Goal: Use online tool/utility: Utilize a website feature to perform a specific function

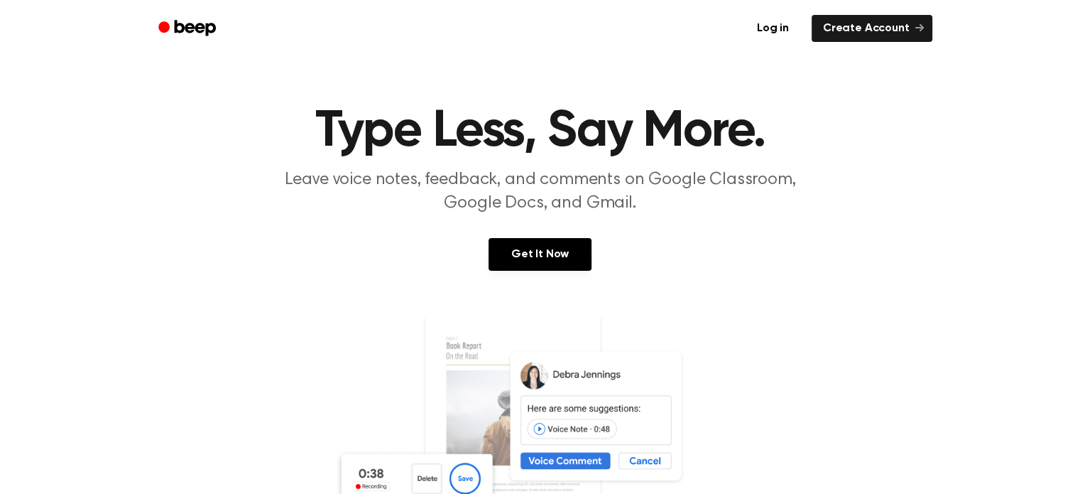
scroll to position [9, 0]
click at [778, 26] on link "Log in" at bounding box center [773, 28] width 60 height 33
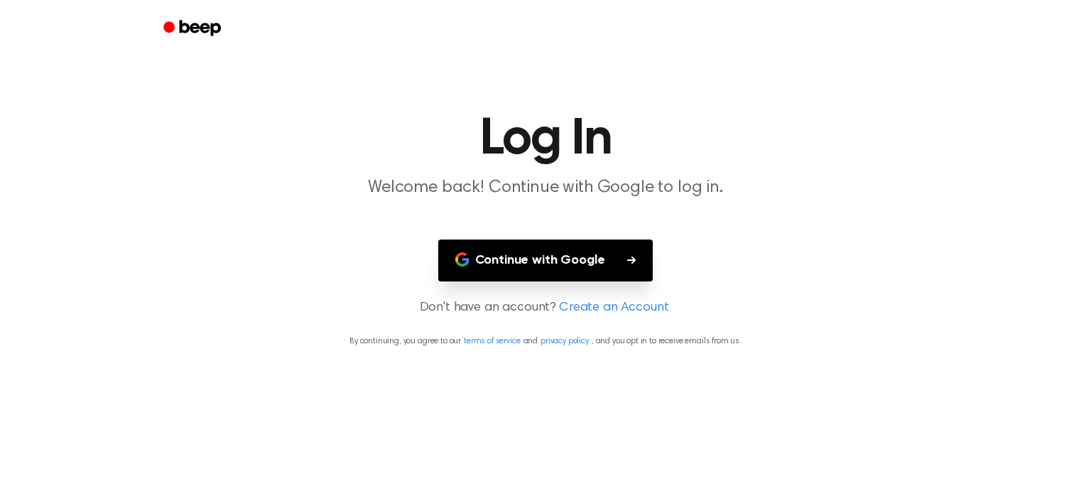
click at [571, 273] on button "Continue with Google" at bounding box center [545, 260] width 215 height 42
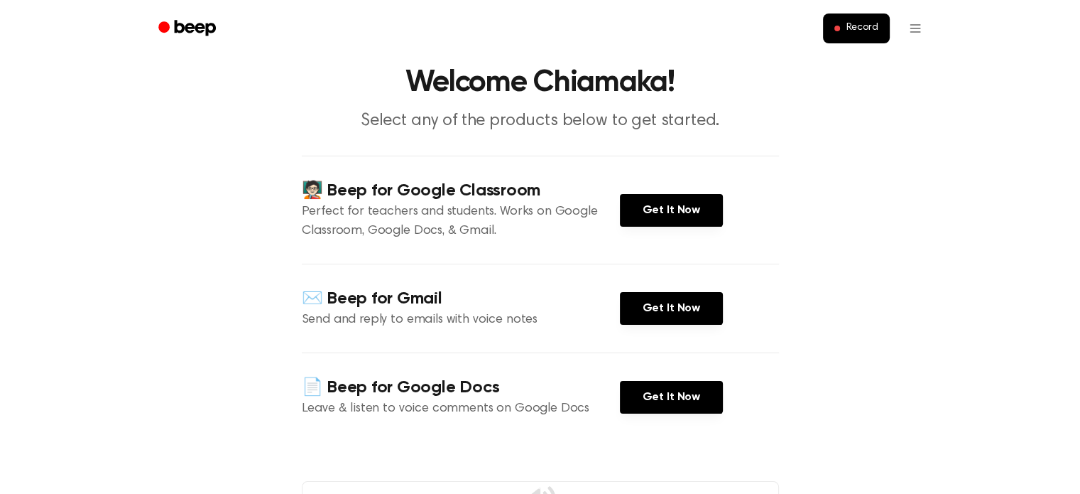
scroll to position [48, 0]
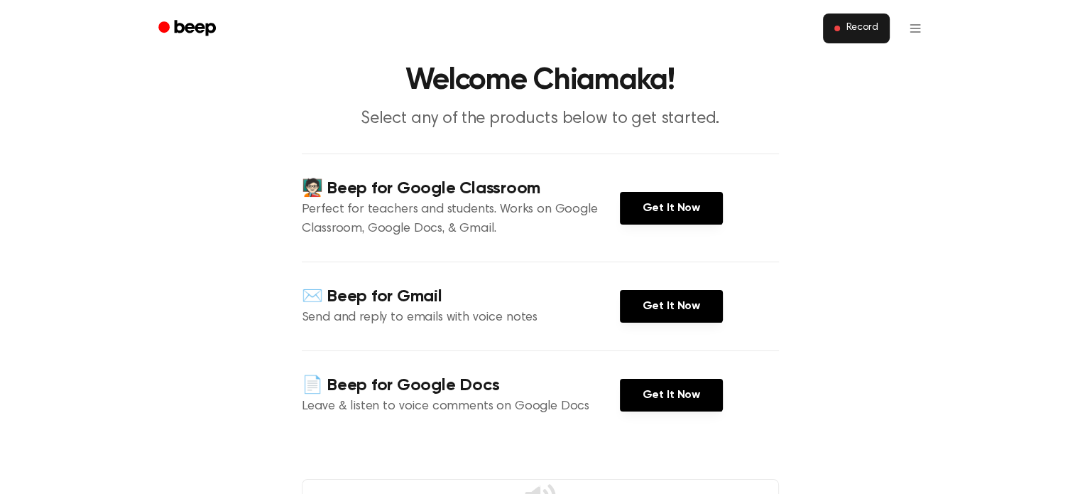
click at [849, 27] on span "Record" at bounding box center [862, 28] width 32 height 13
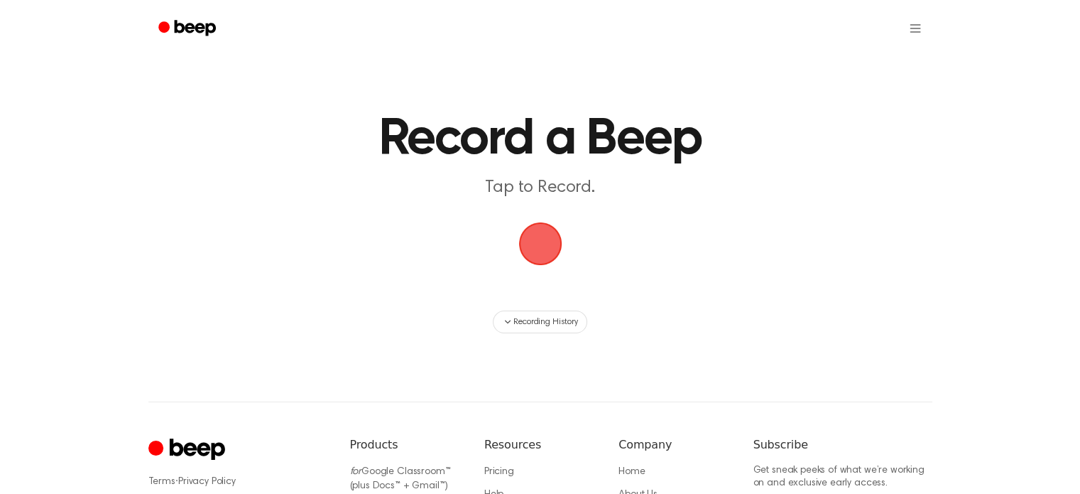
click at [535, 246] on span "button" at bounding box center [539, 243] width 43 height 43
click at [531, 254] on span "button" at bounding box center [539, 243] width 43 height 43
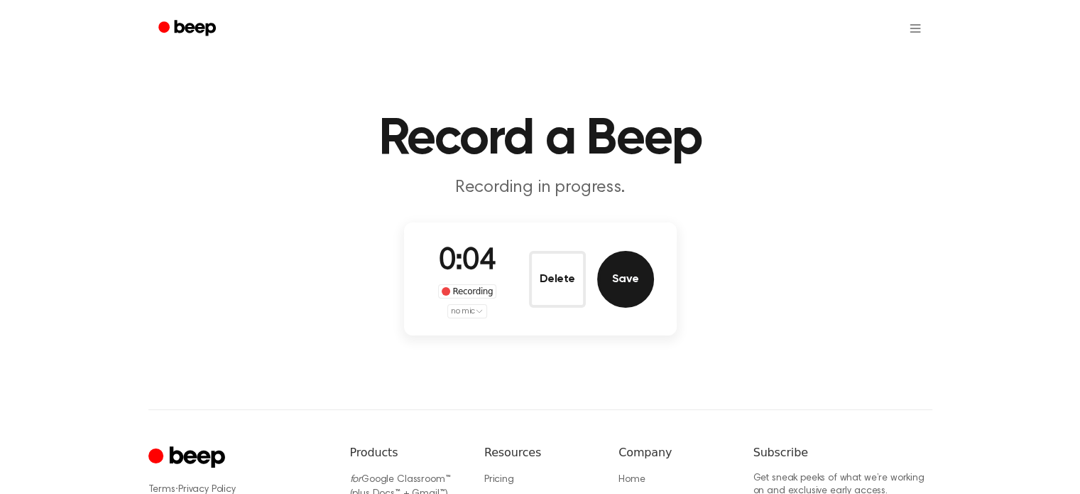
click at [634, 293] on button "Save" at bounding box center [625, 279] width 57 height 57
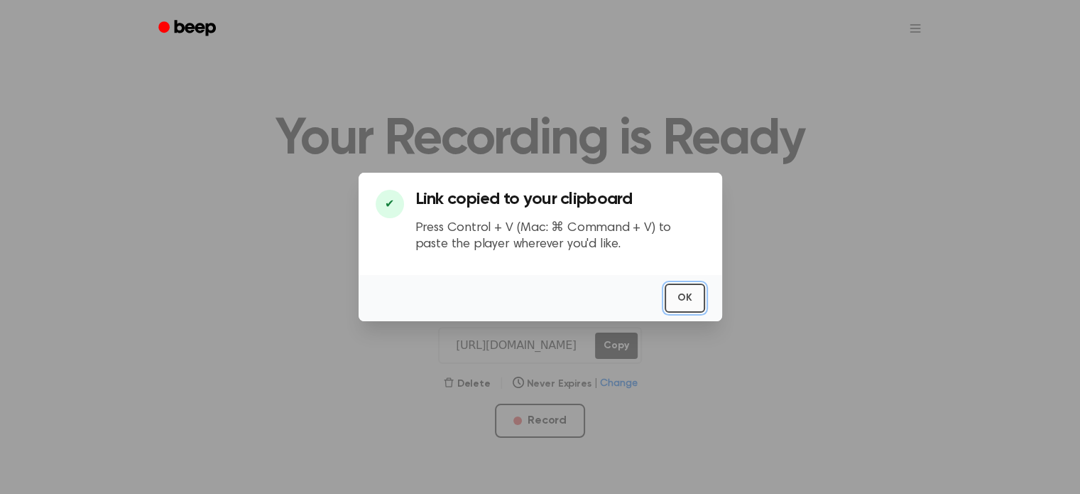
click at [685, 295] on button "OK" at bounding box center [685, 297] width 40 height 29
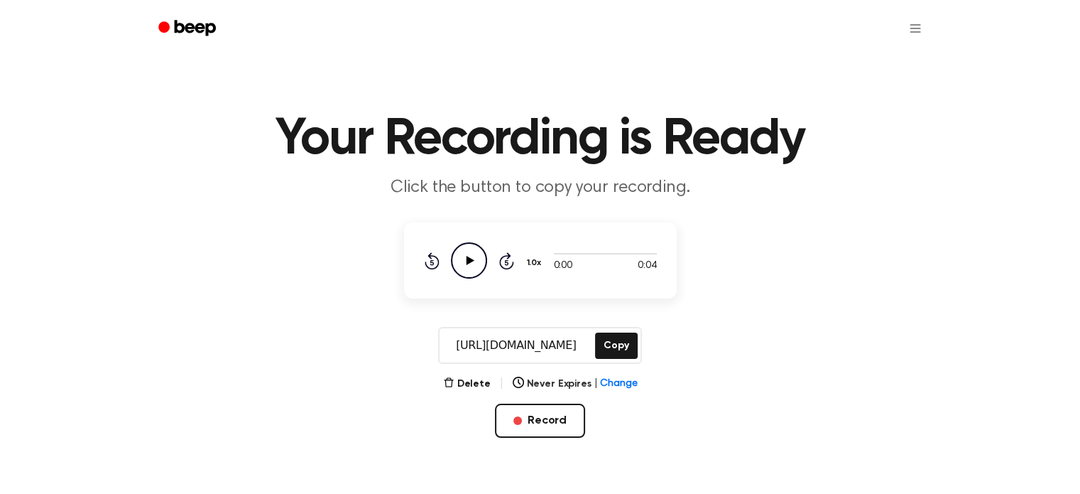
click at [471, 256] on icon "Play Audio" at bounding box center [469, 260] width 36 height 36
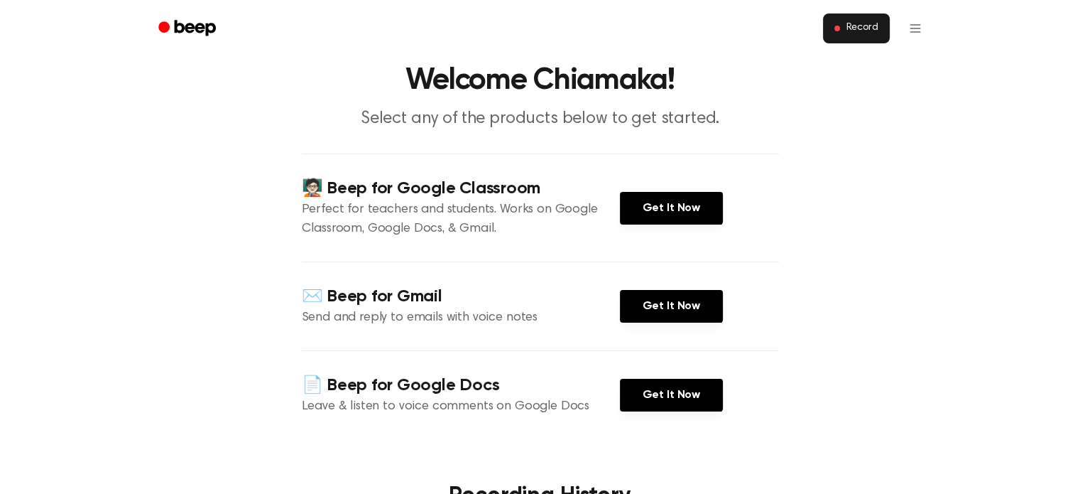
click at [851, 30] on span "Record" at bounding box center [862, 28] width 32 height 13
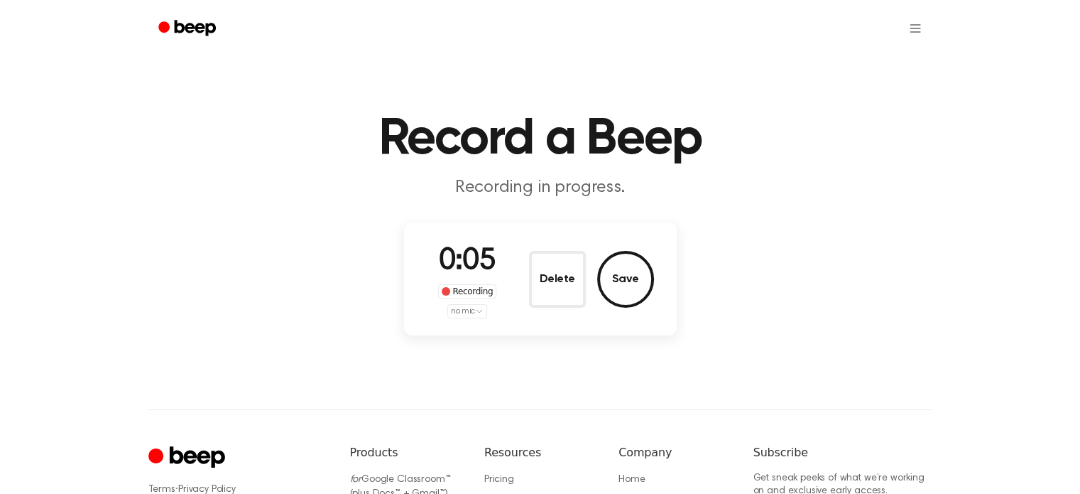
click at [468, 319] on div "0:05 Recording no mic Delete Save" at bounding box center [540, 278] width 273 height 113
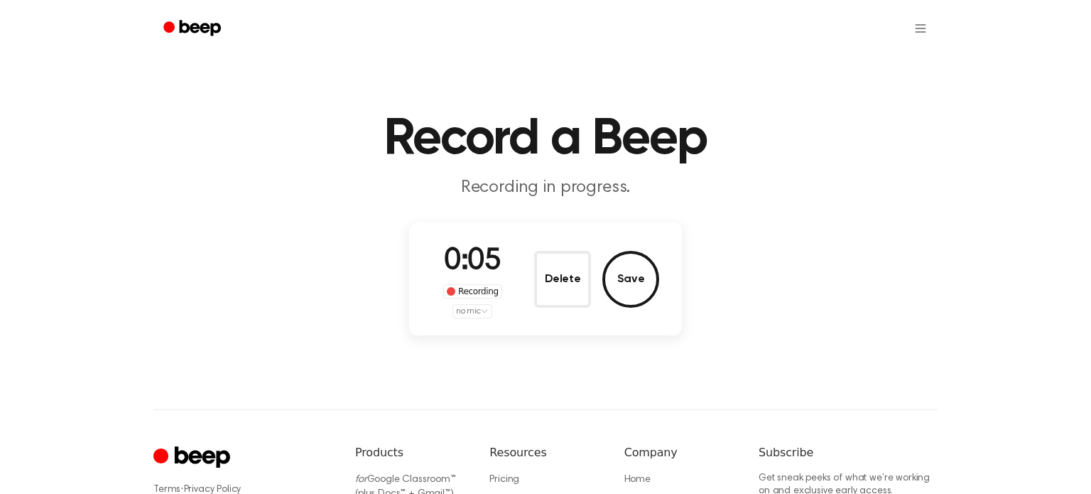
click at [476, 314] on html "Record a Beep Recording in progress. 0:05 Recording no mic Delete Save ⚠️ We ar…" at bounding box center [545, 339] width 1091 height 679
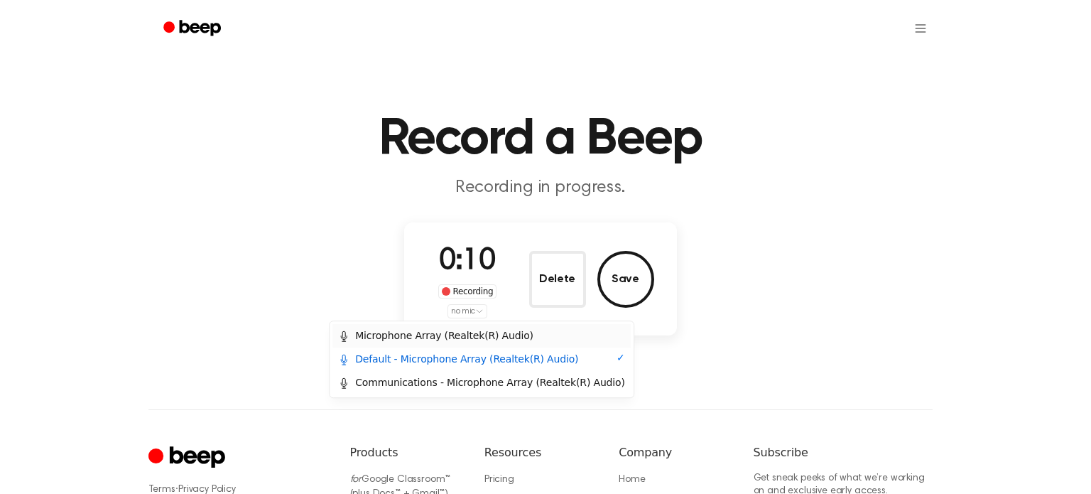
click at [488, 332] on div "Microphone Array (Realtek(R) Audio)" at bounding box center [435, 335] width 195 height 15
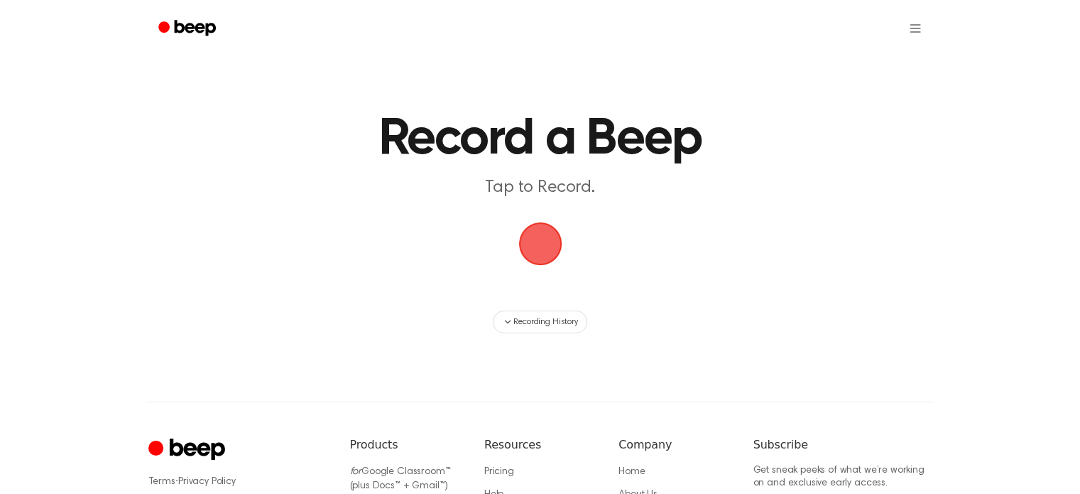
click at [542, 249] on span "button" at bounding box center [540, 243] width 72 height 72
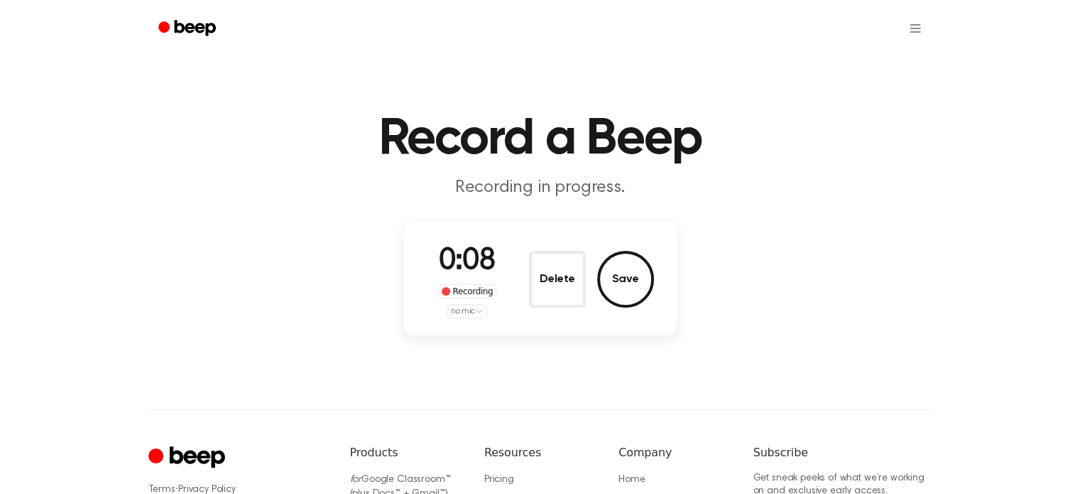
click at [459, 309] on html "Record a Beep Recording in progress. 0:08 Recording no mic Delete Save ⚠️ We ar…" at bounding box center [540, 339] width 1080 height 679
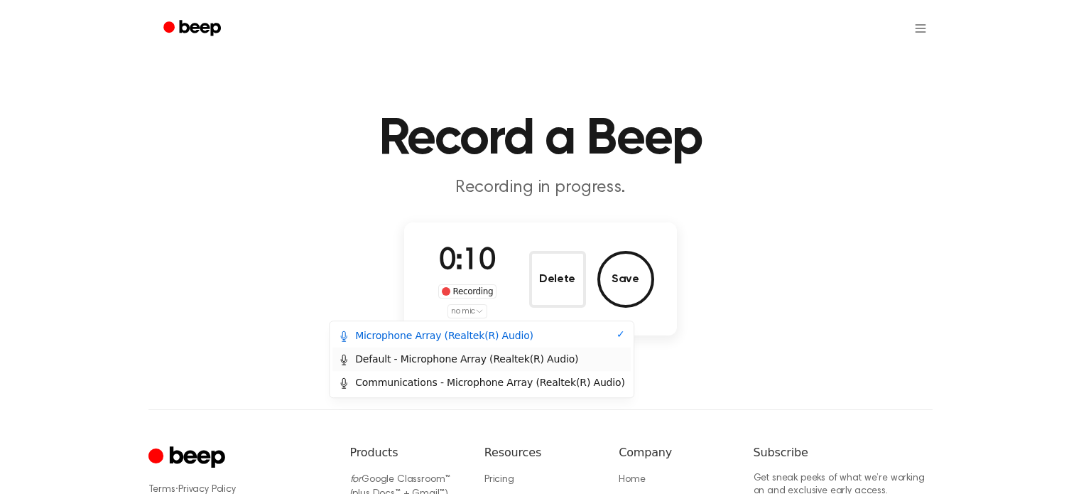
click at [484, 357] on div "Default - Microphone Array (Realtek(R) Audio)" at bounding box center [458, 359] width 240 height 15
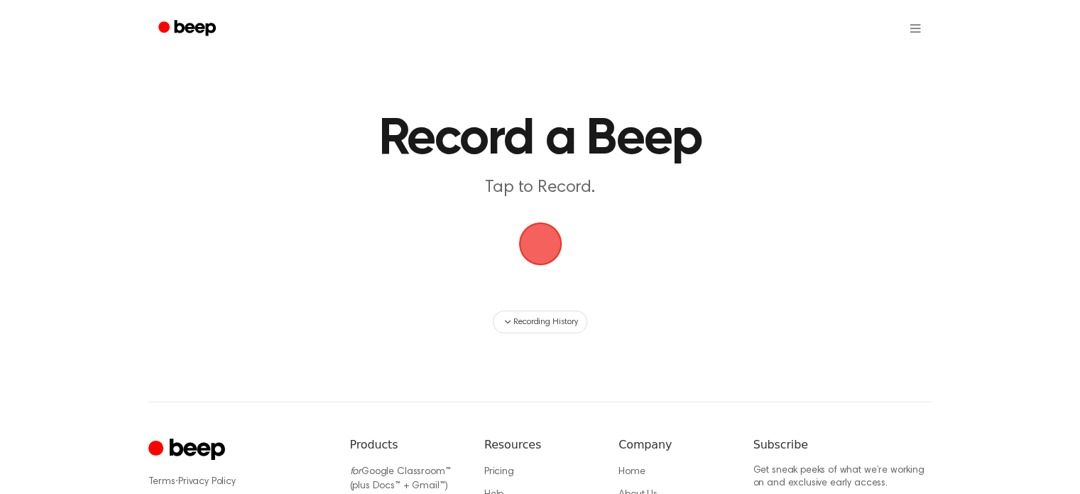
click at [536, 261] on span "button" at bounding box center [539, 243] width 53 height 53
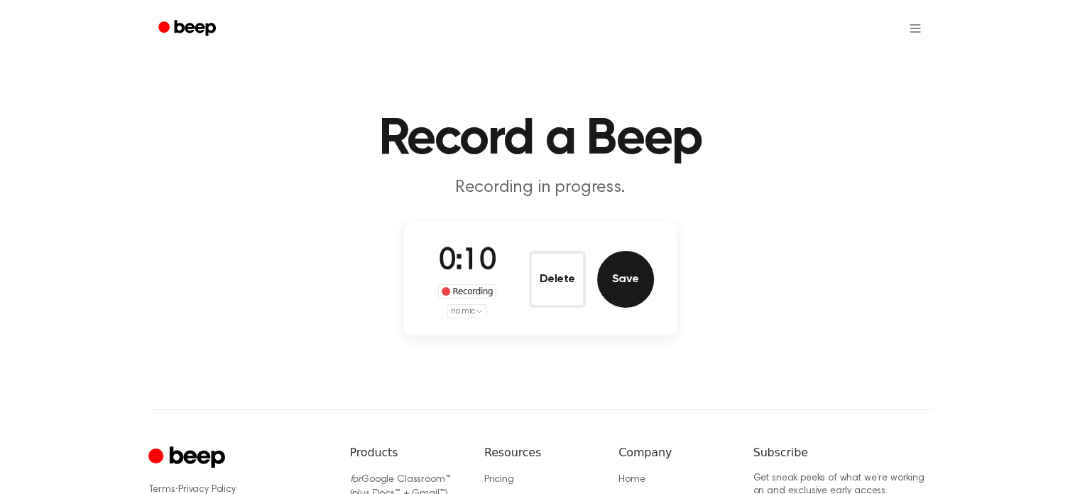
click at [633, 273] on button "Save" at bounding box center [625, 279] width 57 height 57
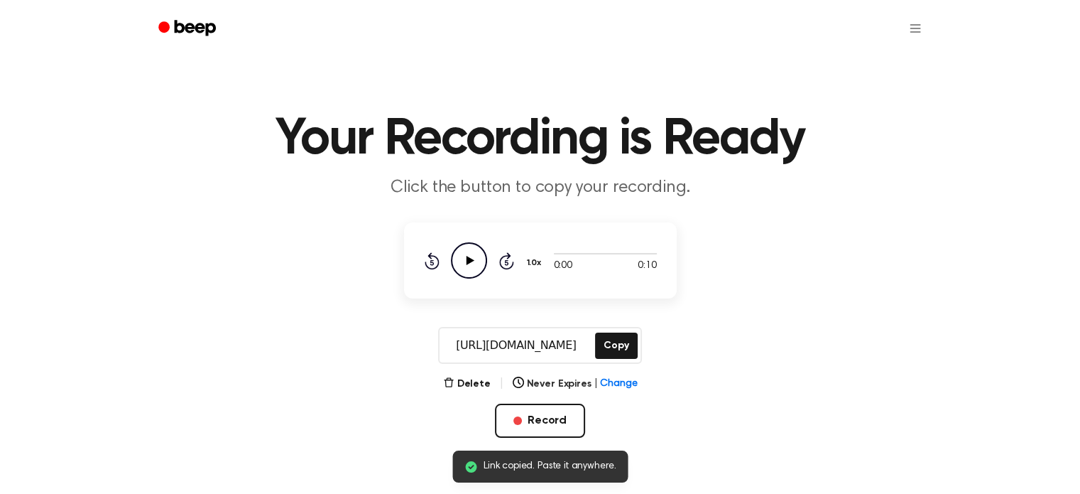
click at [469, 261] on icon at bounding box center [470, 260] width 8 height 9
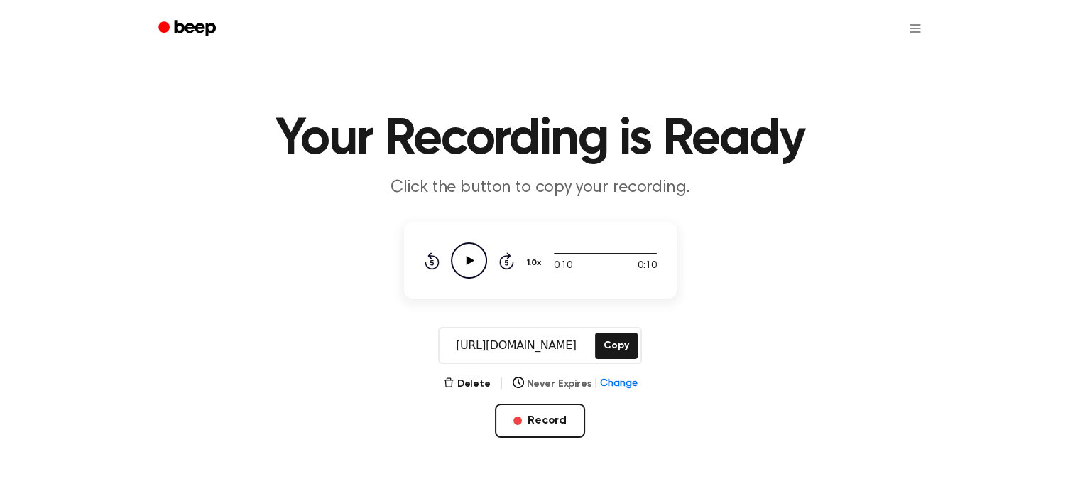
click at [572, 379] on button "Never Expires | Change" at bounding box center [575, 383] width 125 height 15
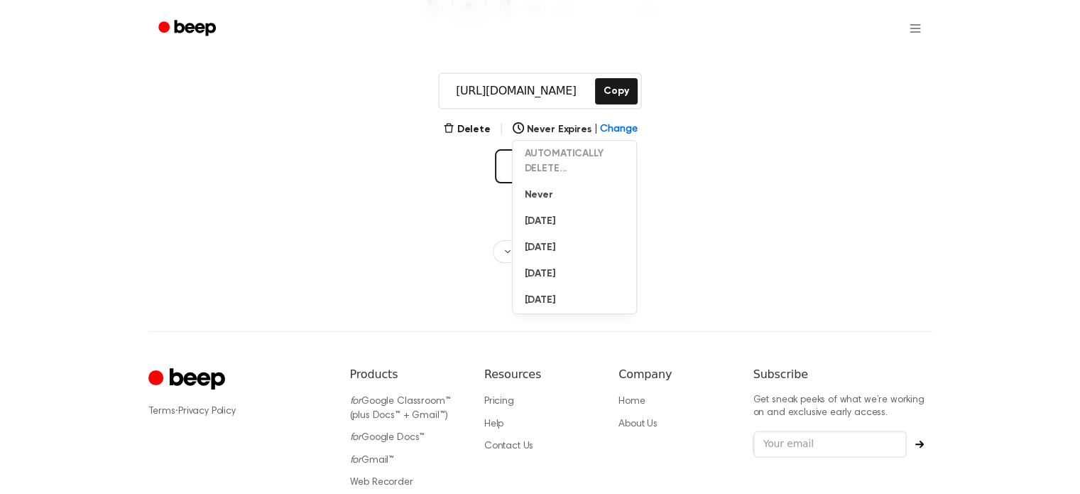
scroll to position [255, 0]
click at [330, 270] on div "Your Recording is Ready Click the button to copy your recording. 0:10 0:10 1.0x…" at bounding box center [540, 172] width 1080 height 855
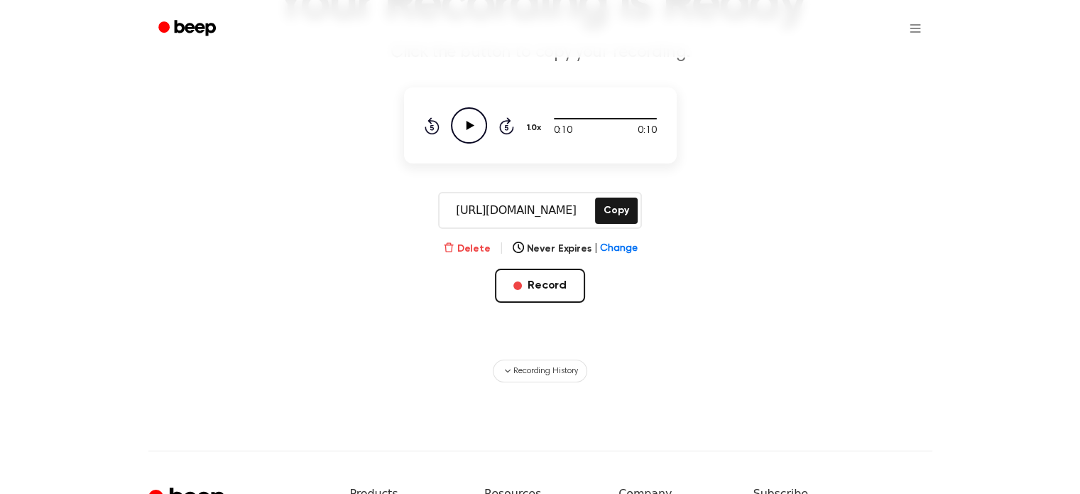
scroll to position [136, 0]
click at [466, 128] on icon at bounding box center [470, 124] width 8 height 9
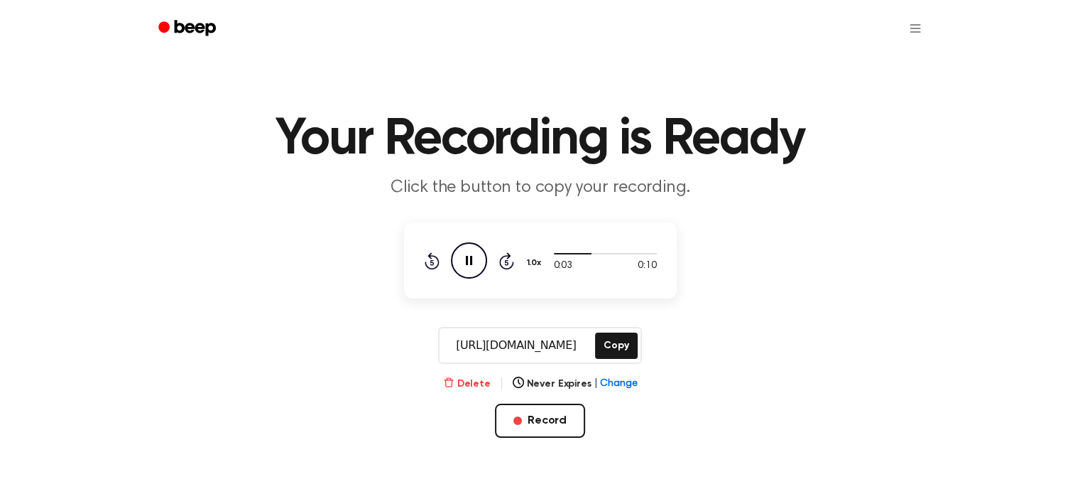
click at [463, 383] on button "Delete" at bounding box center [467, 383] width 48 height 15
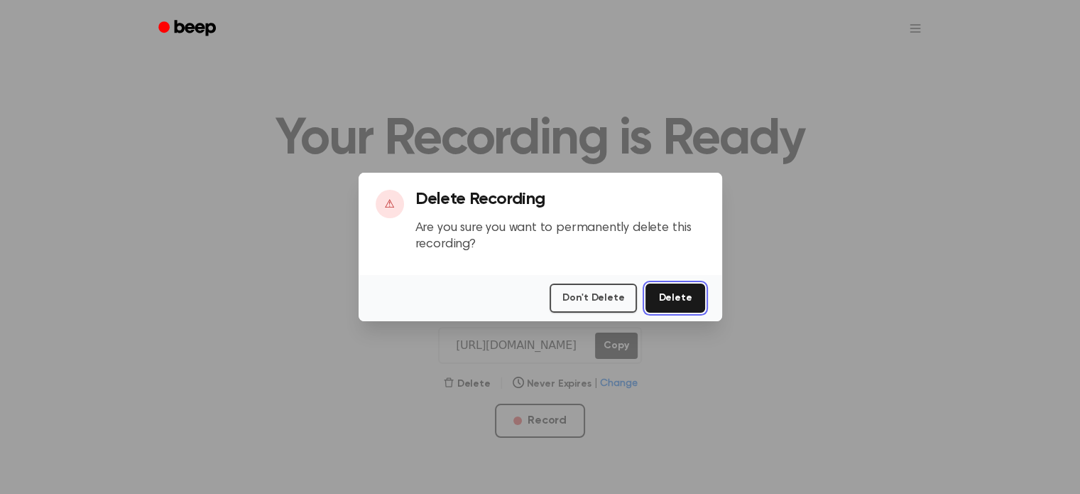
click at [699, 293] on button "Delete" at bounding box center [675, 297] width 59 height 29
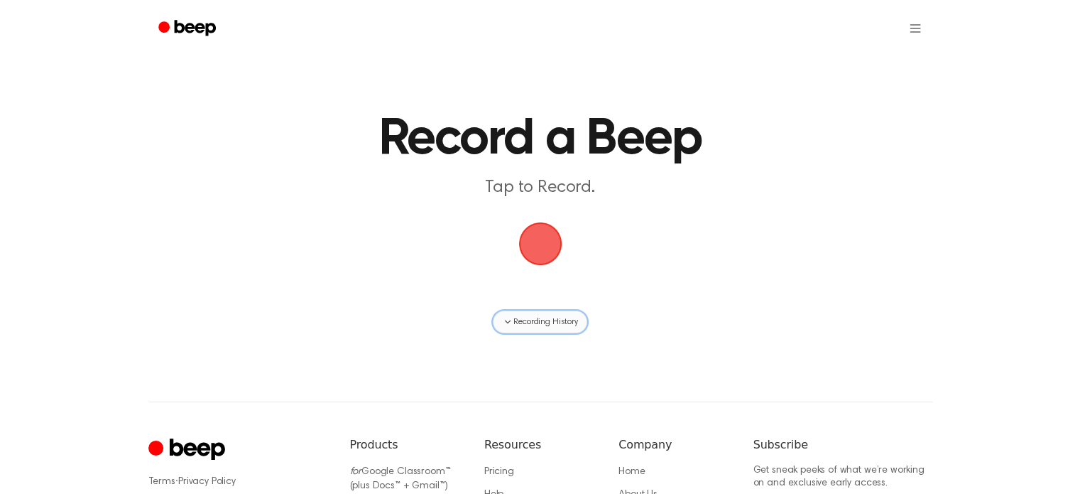
click at [531, 318] on span "Recording History" at bounding box center [545, 321] width 64 height 13
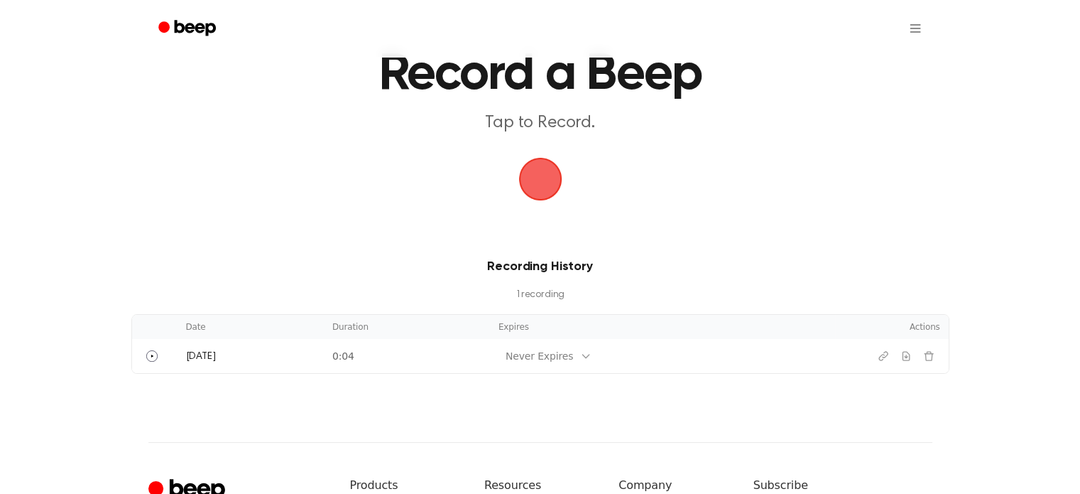
scroll to position [68, 0]
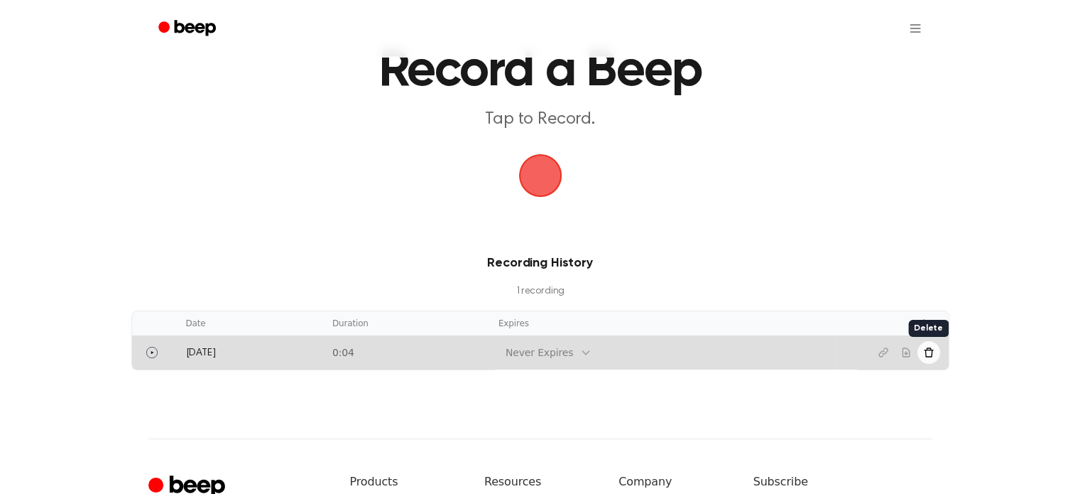
click at [937, 352] on button "Delete recording" at bounding box center [929, 352] width 23 height 23
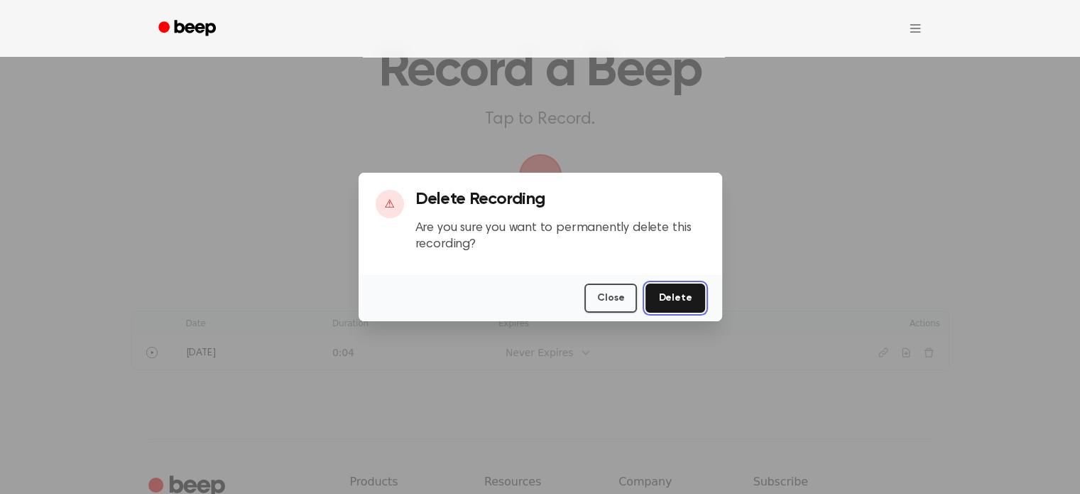
click at [681, 301] on button "Delete" at bounding box center [675, 297] width 59 height 29
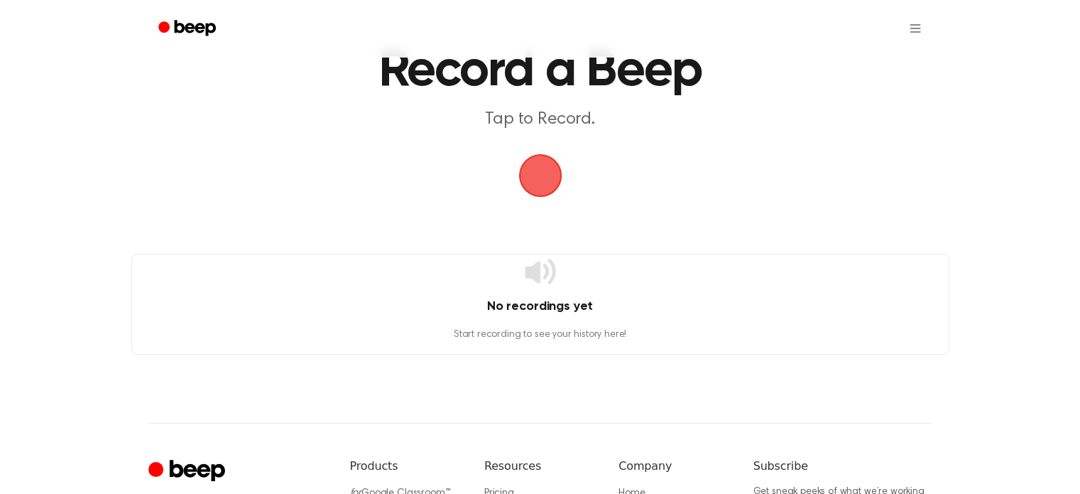
click at [543, 167] on span "button" at bounding box center [539, 175] width 53 height 53
